Goal: Task Accomplishment & Management: Use online tool/utility

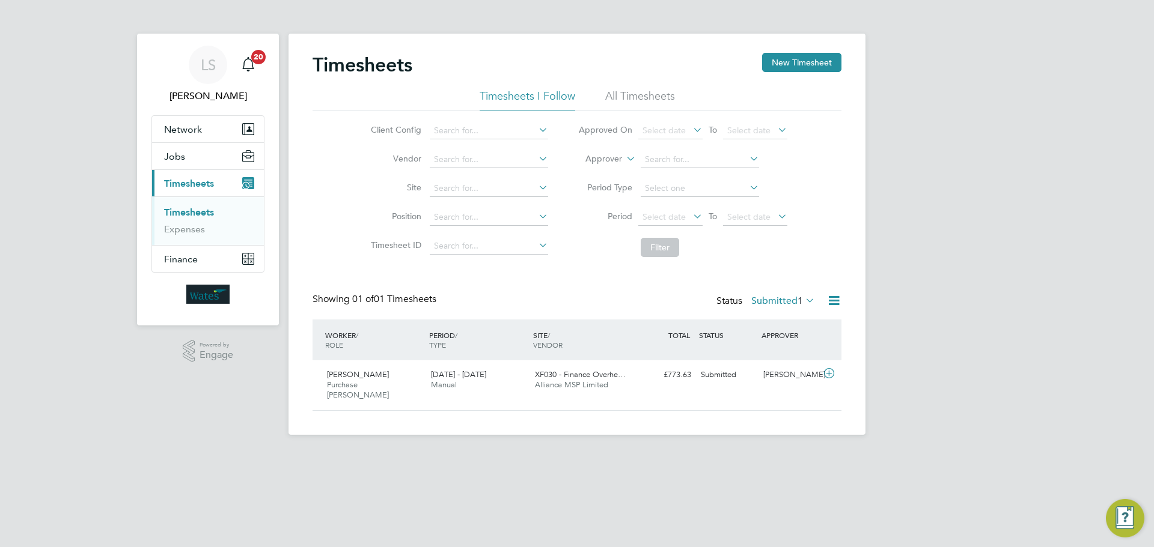
scroll to position [31, 105]
click at [517, 380] on div "16 - 22 Aug 2025 Manual" at bounding box center [478, 380] width 104 height 30
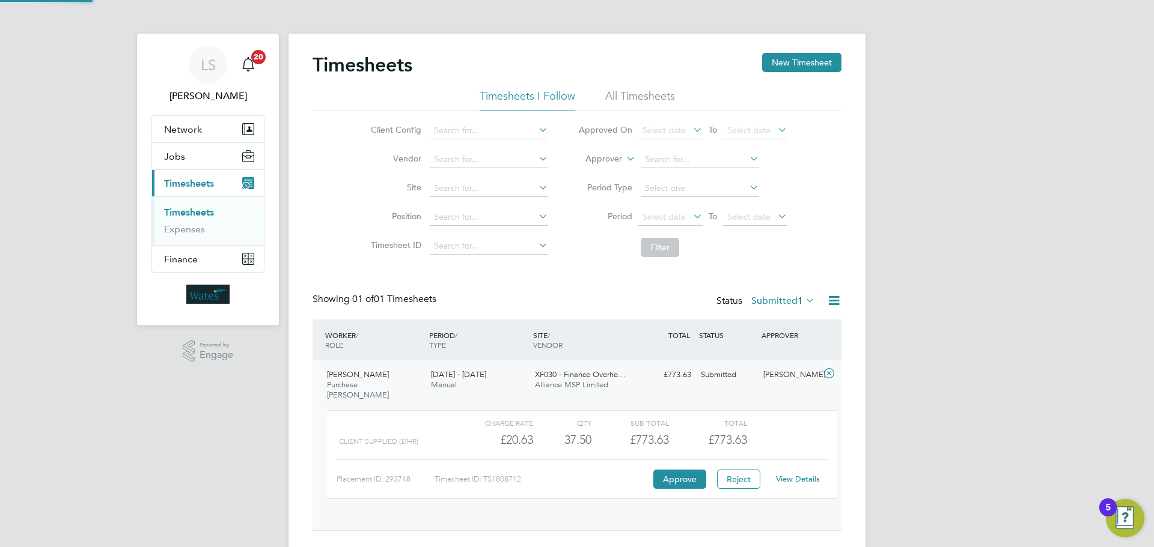
scroll to position [20, 117]
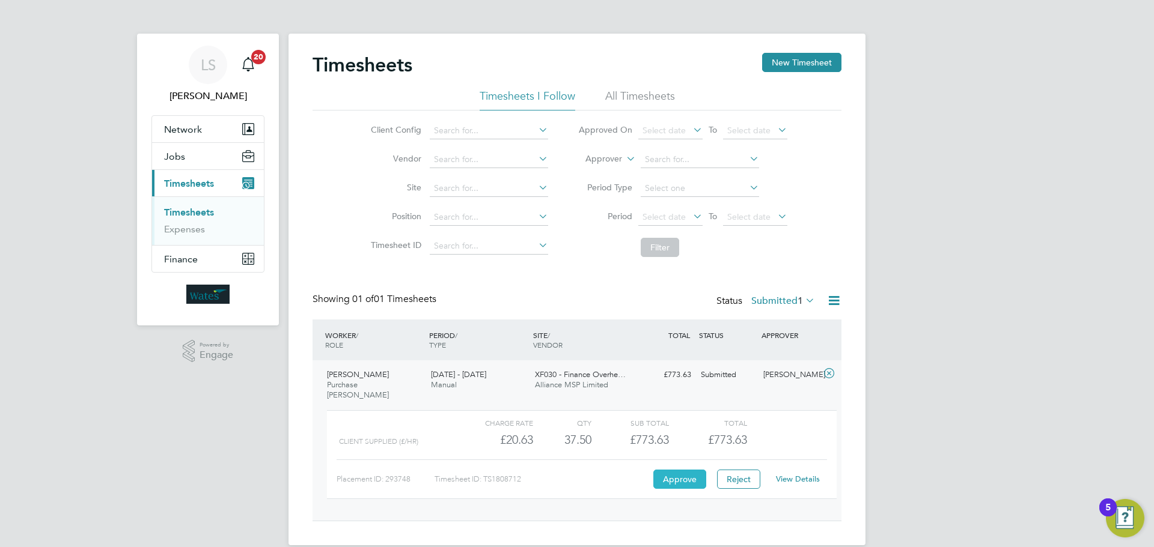
click at [675, 470] on button "Approve" at bounding box center [679, 479] width 53 height 19
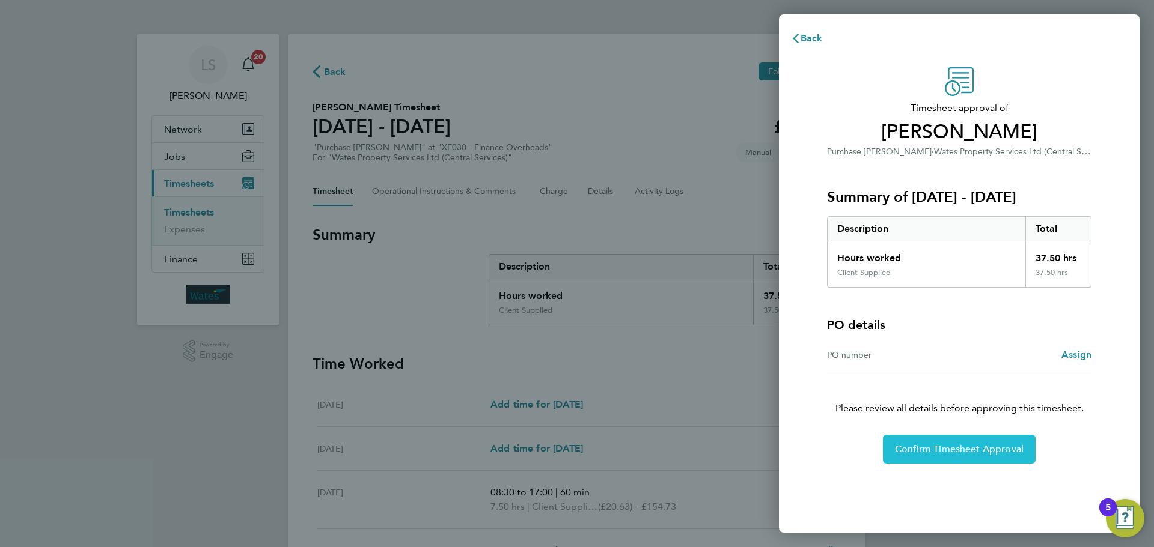
click at [965, 454] on span "Confirm Timesheet Approval" at bounding box center [959, 449] width 129 height 12
